Goal: Find contact information: Find contact information

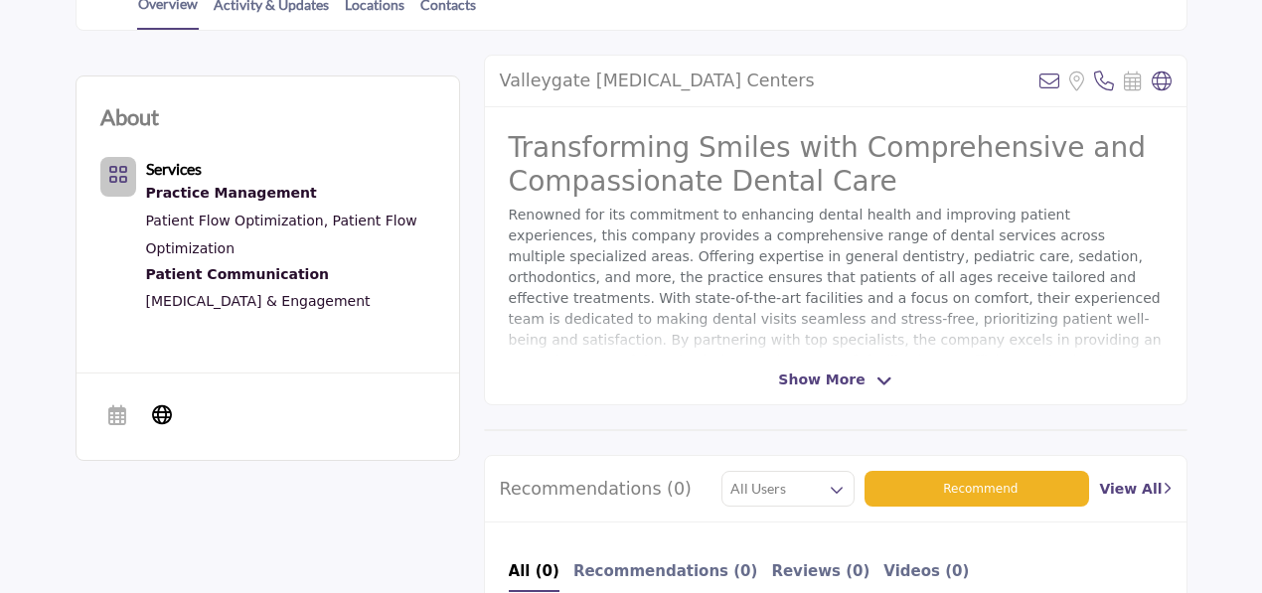
scroll to position [496, 0]
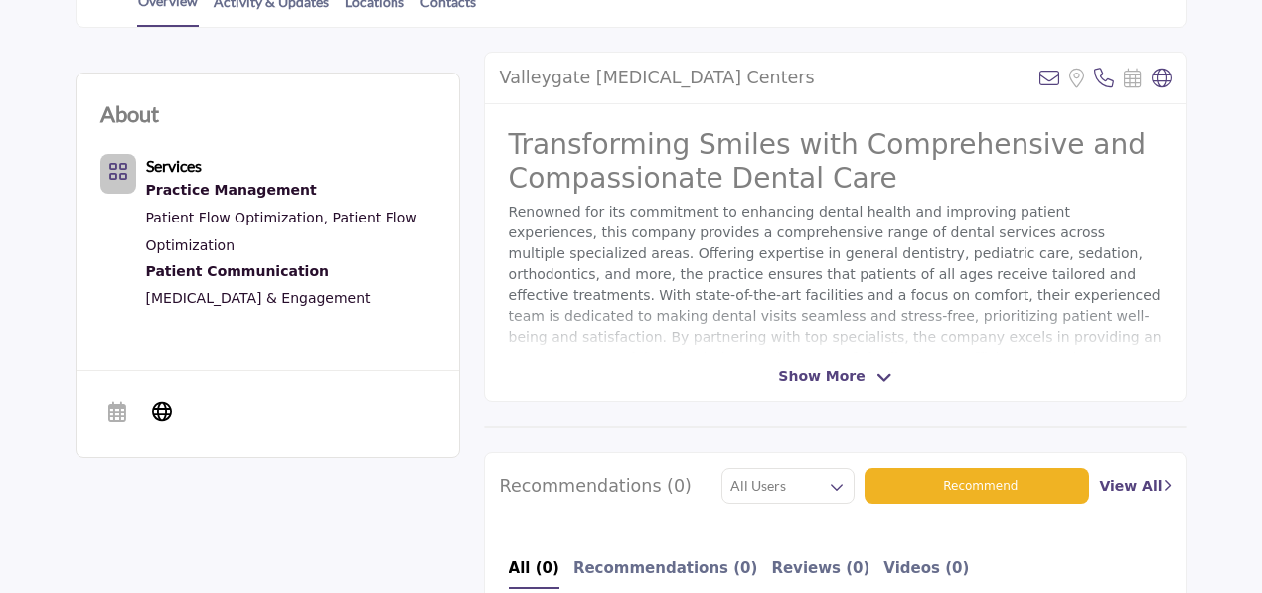
click at [876, 375] on icon at bounding box center [884, 379] width 16 height 18
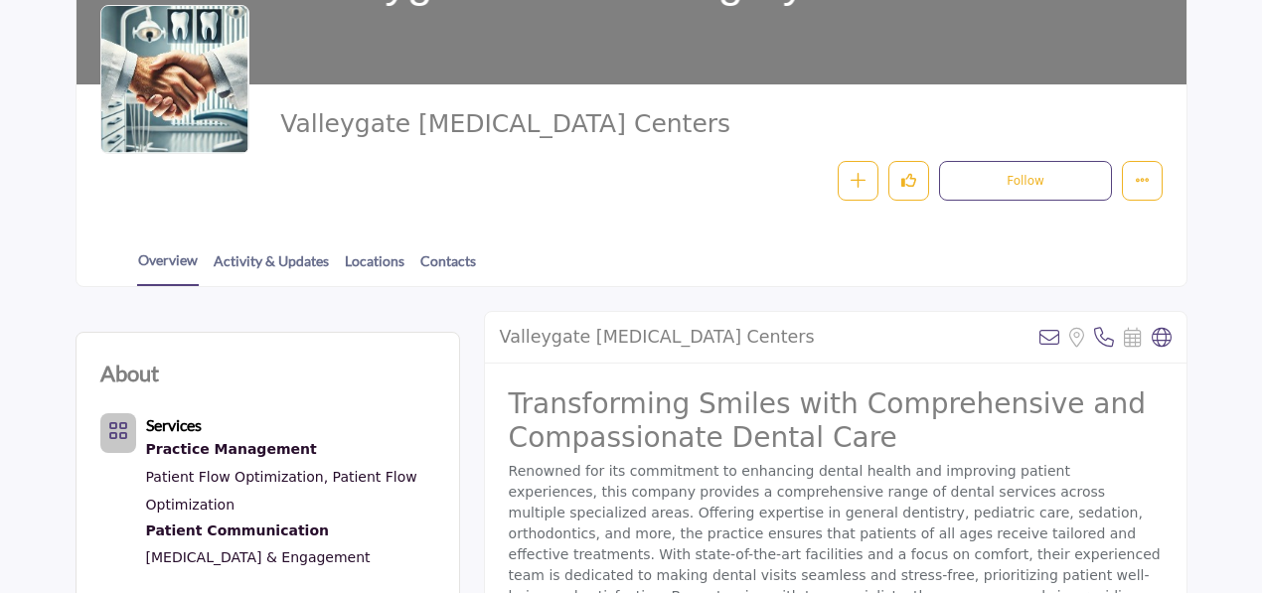
scroll to position [238, 0]
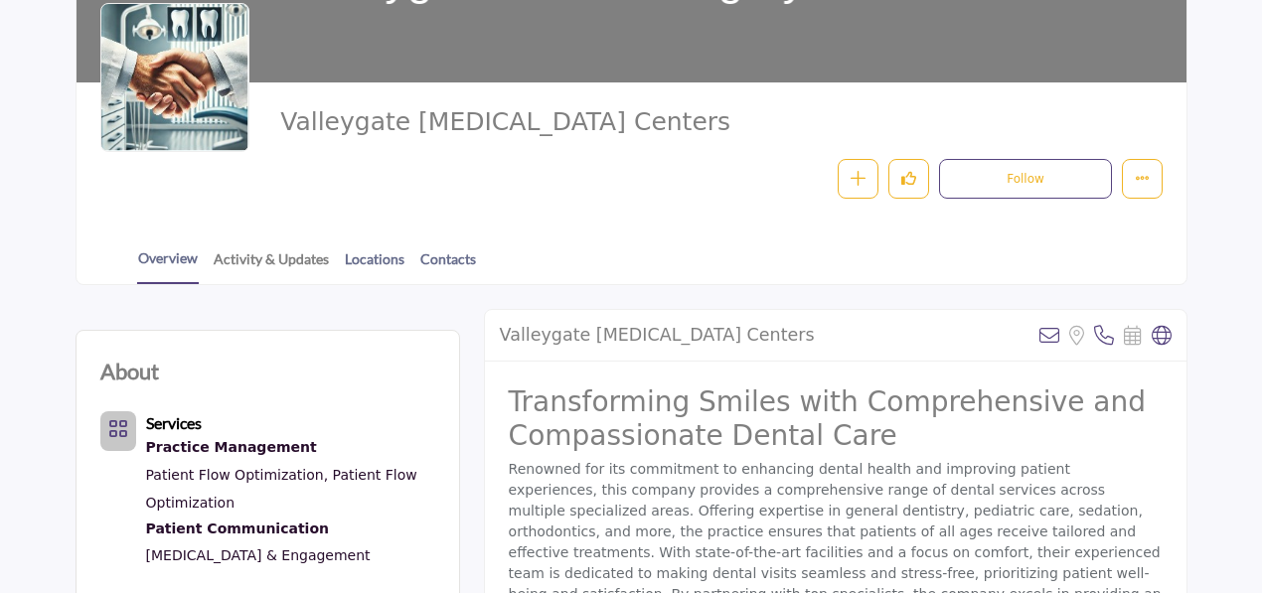
click at [236, 259] on link "Activity & Updates" at bounding box center [271, 265] width 117 height 35
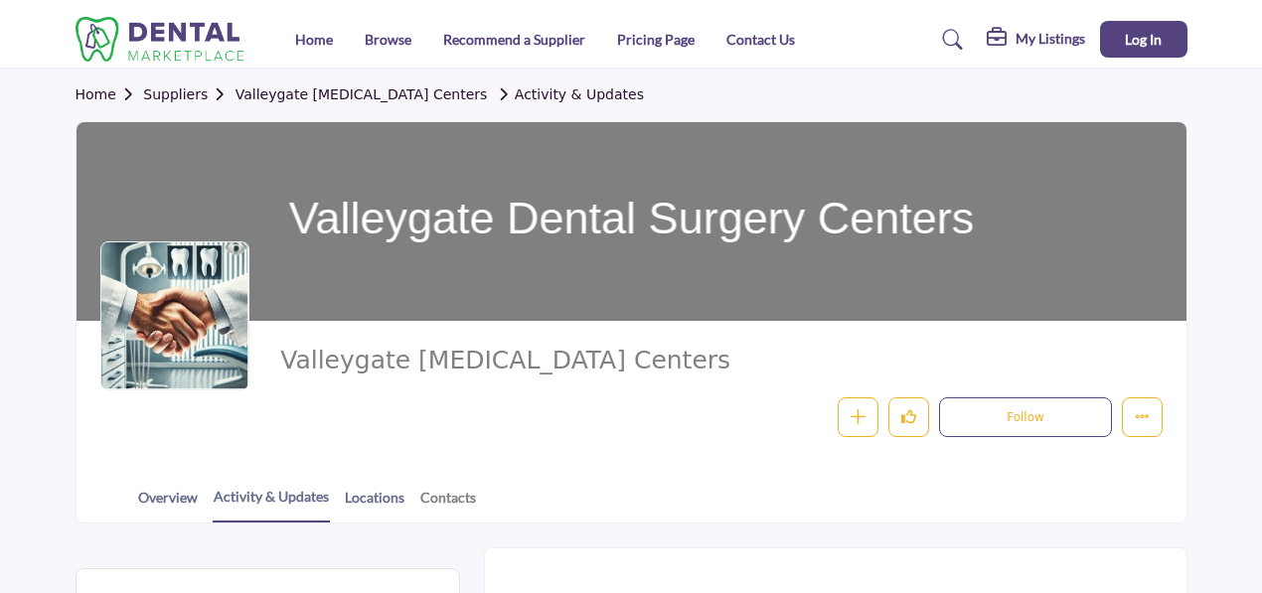
click at [439, 502] on link "Contacts" at bounding box center [448, 504] width 58 height 35
click at [312, 41] on link "Home" at bounding box center [314, 39] width 38 height 17
